Goal: Transaction & Acquisition: Purchase product/service

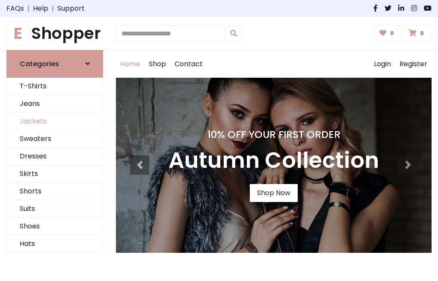
click at [55, 121] on link "Jackets" at bounding box center [55, 122] width 96 height 18
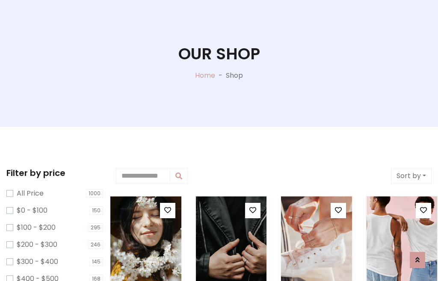
scroll to position [44, 0]
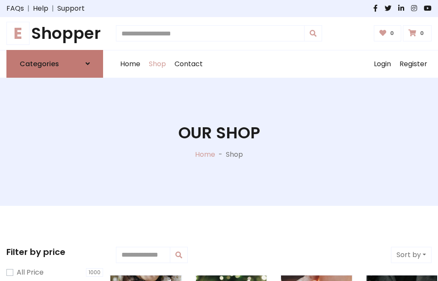
click at [55, 64] on h6 "Categories" at bounding box center [39, 64] width 39 height 8
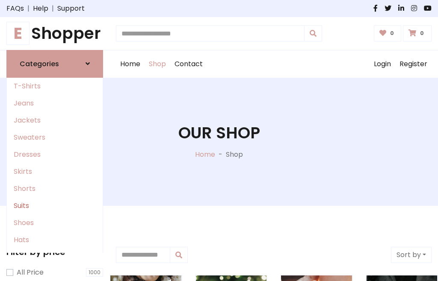
click at [55, 206] on link "Suits" at bounding box center [55, 206] width 96 height 17
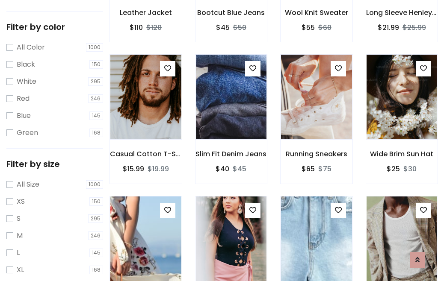
scroll to position [43, 0]
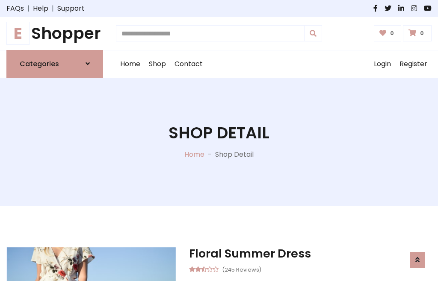
scroll to position [799, 0]
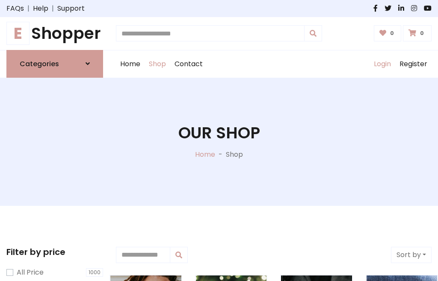
click at [382, 64] on link "Login" at bounding box center [382, 63] width 26 height 27
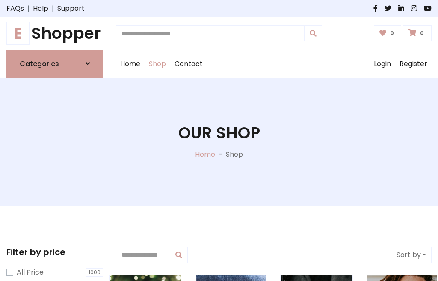
scroll to position [43, 0]
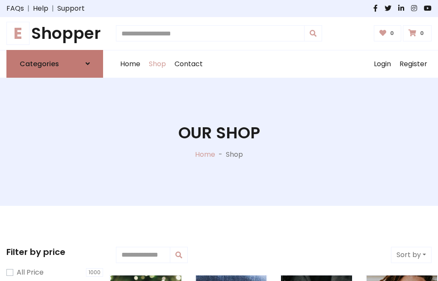
click at [88, 64] on icon at bounding box center [88, 63] width 4 height 7
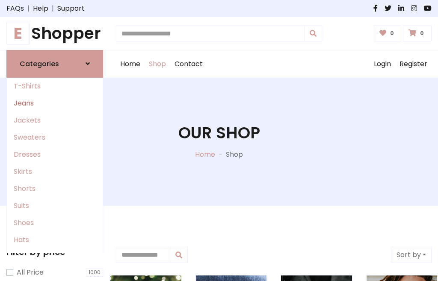
click at [55, 103] on link "Jeans" at bounding box center [55, 103] width 96 height 17
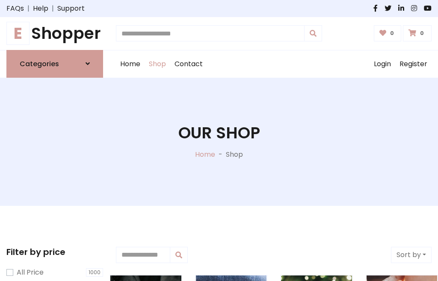
scroll to position [43, 0]
